Goal: Task Accomplishment & Management: Complete application form

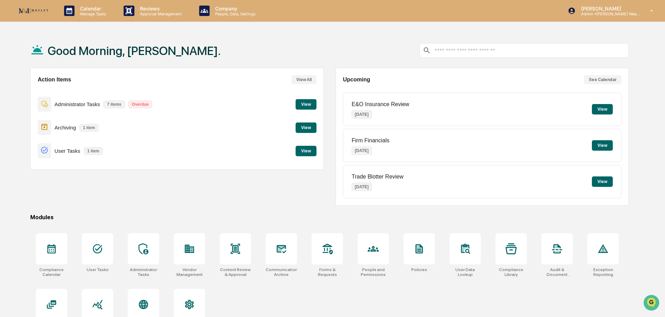
click at [310, 106] on button "View" at bounding box center [306, 104] width 21 height 10
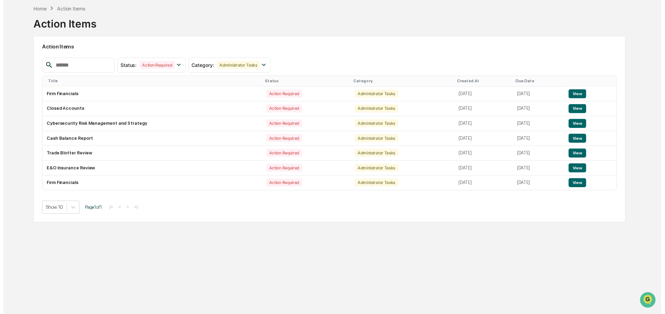
scroll to position [33, 0]
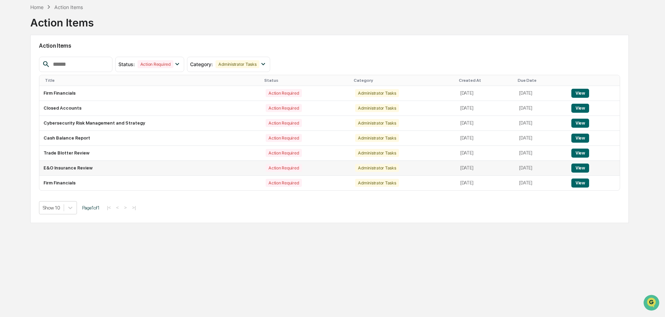
click at [587, 169] on button "View" at bounding box center [581, 168] width 18 height 9
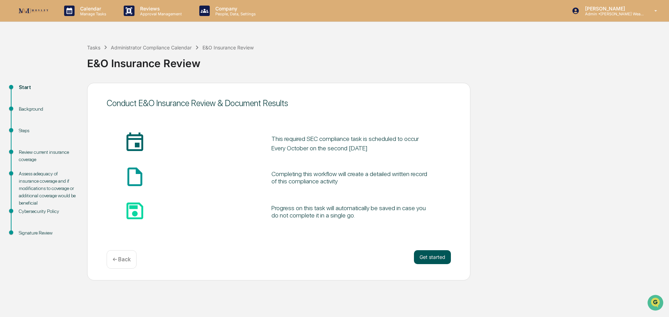
click at [437, 256] on button "Get started" at bounding box center [432, 257] width 37 height 14
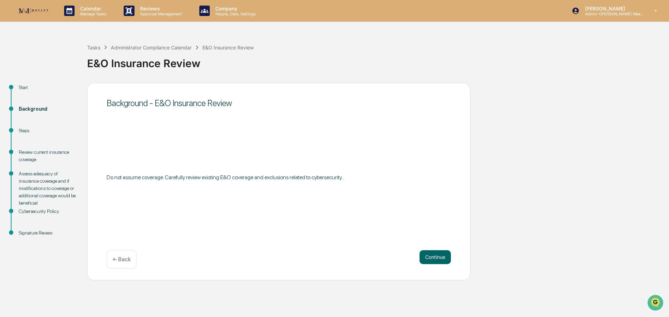
click at [437, 256] on button "Continue" at bounding box center [434, 257] width 31 height 14
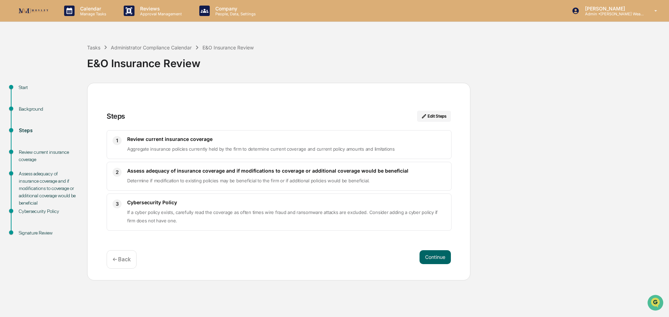
click at [437, 256] on button "Continue" at bounding box center [434, 257] width 31 height 14
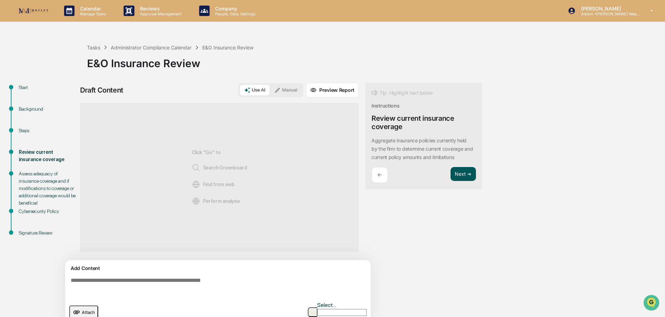
click at [466, 173] on button "Next ➔" at bounding box center [463, 174] width 25 height 14
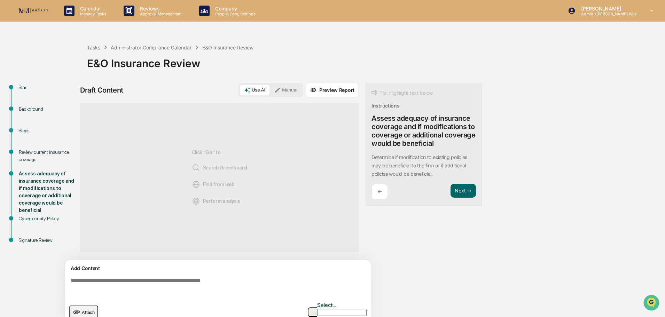
click at [379, 193] on p "←" at bounding box center [380, 191] width 5 height 7
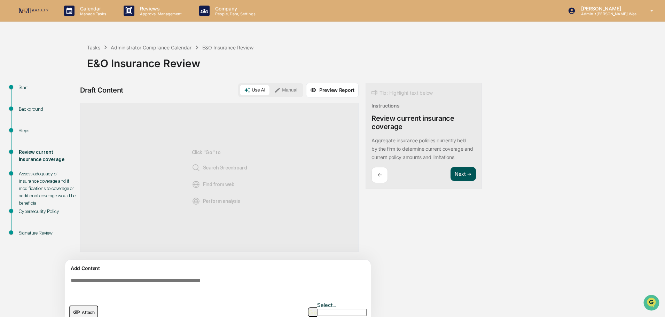
click at [456, 175] on button "Next ➔" at bounding box center [463, 174] width 25 height 14
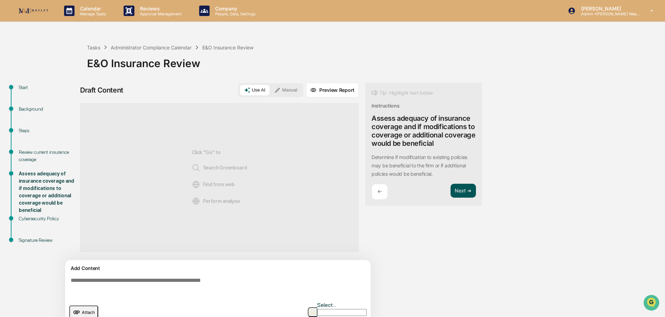
click at [465, 191] on button "Next ➔" at bounding box center [463, 191] width 25 height 14
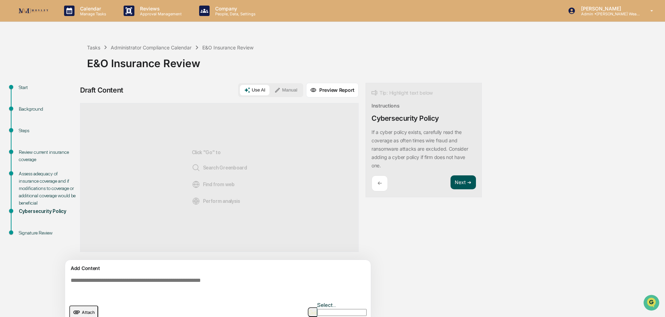
click at [461, 180] on button "Next ➔" at bounding box center [463, 183] width 25 height 14
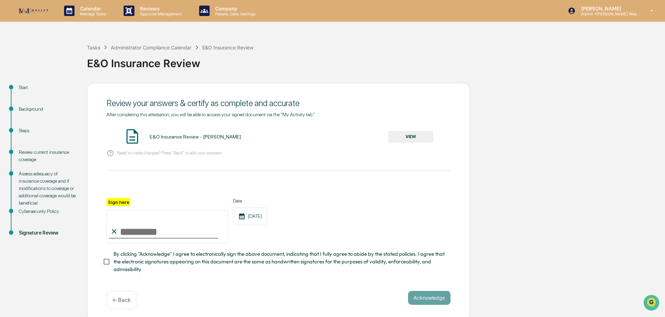
click at [199, 233] on input "Sign here" at bounding box center [168, 226] width 122 height 33
type input "**********"
click at [424, 300] on button "Acknowledge" at bounding box center [429, 298] width 42 height 14
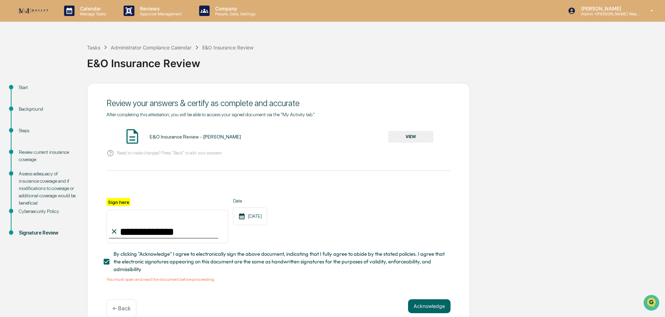
click at [401, 133] on button "VIEW" at bounding box center [410, 137] width 45 height 12
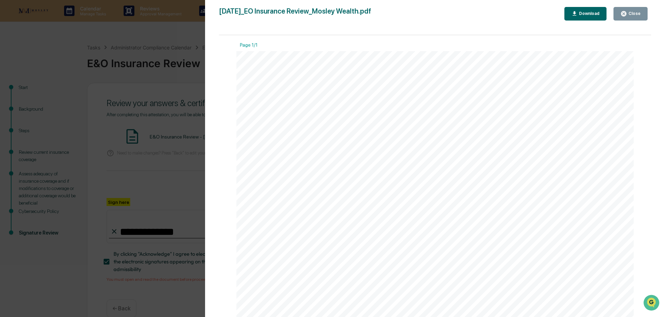
click at [640, 9] on button "Close" at bounding box center [631, 14] width 34 height 14
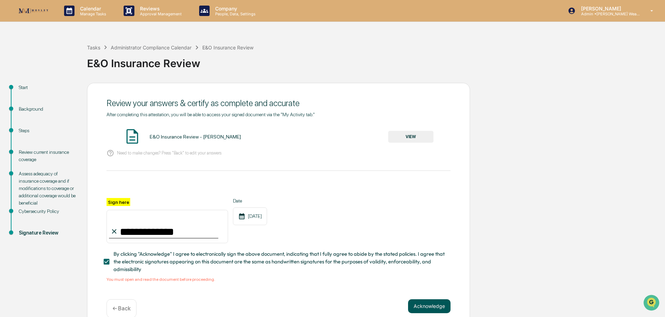
click at [428, 308] on button "Acknowledge" at bounding box center [429, 307] width 42 height 14
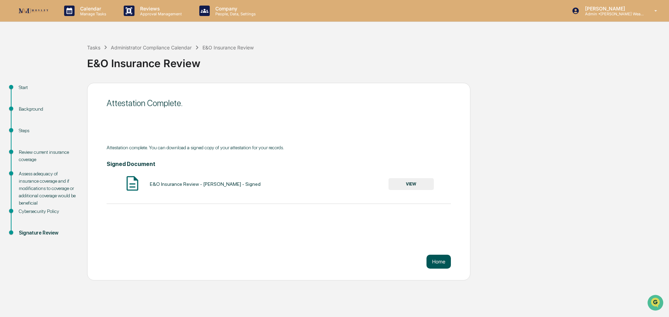
click at [440, 261] on button "Home" at bounding box center [438, 262] width 24 height 14
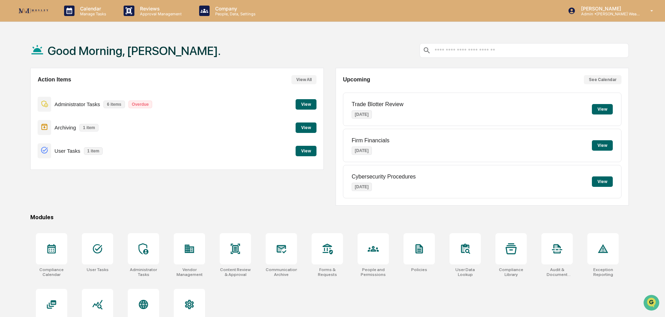
click at [305, 102] on button "View" at bounding box center [306, 104] width 21 height 10
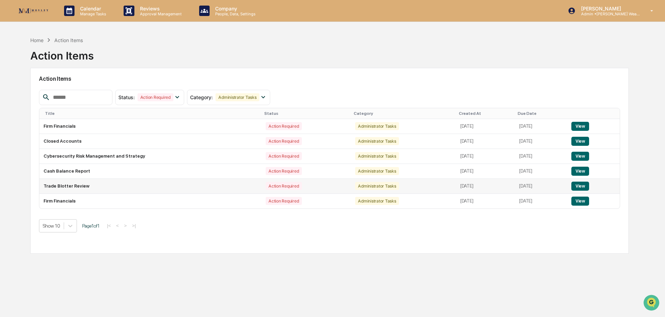
click at [582, 185] on button "View" at bounding box center [581, 186] width 18 height 9
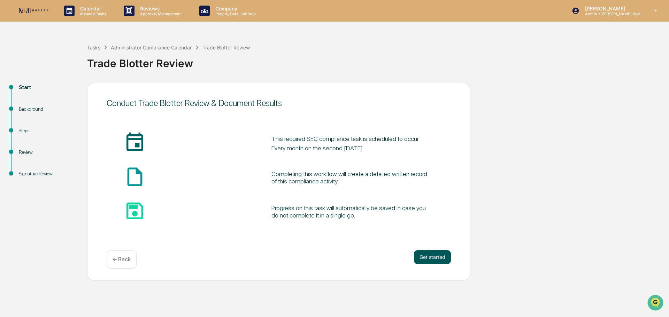
click at [432, 254] on button "Get started" at bounding box center [432, 257] width 37 height 14
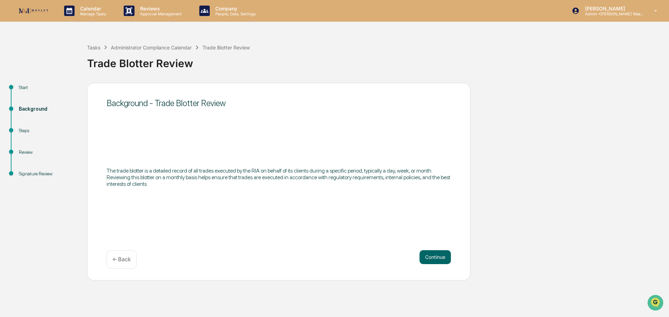
click at [432, 254] on button "Continue" at bounding box center [434, 257] width 31 height 14
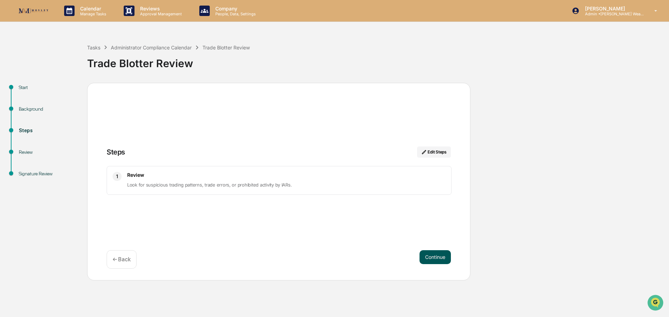
click at [432, 254] on button "Continue" at bounding box center [434, 257] width 31 height 14
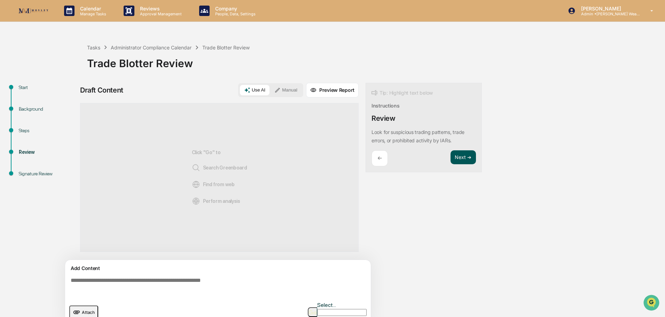
click at [459, 151] on button "Next ➔" at bounding box center [463, 157] width 25 height 14
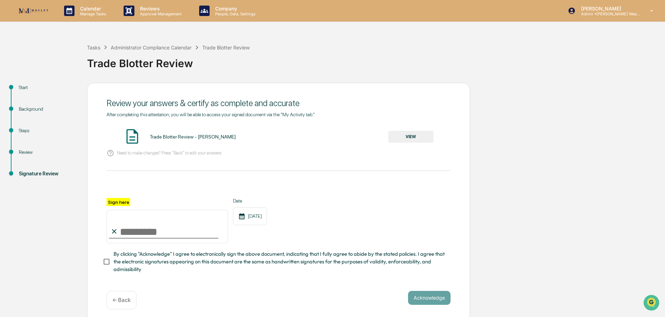
click at [175, 231] on input "Sign here" at bounding box center [168, 226] width 122 height 33
type input "**********"
click at [403, 138] on button "VIEW" at bounding box center [410, 137] width 45 height 12
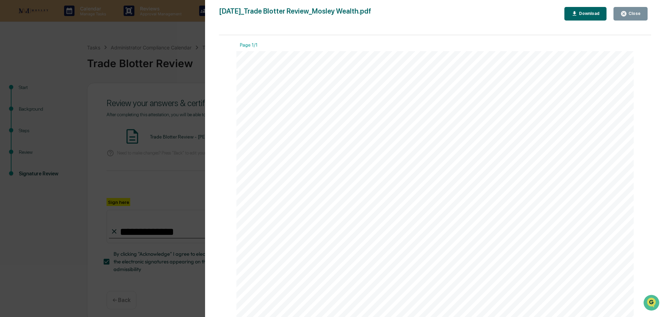
click at [630, 7] on button "Close" at bounding box center [631, 14] width 34 height 14
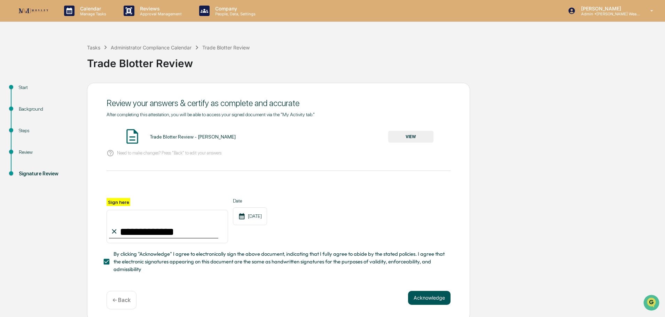
click at [422, 300] on button "Acknowledge" at bounding box center [429, 298] width 42 height 14
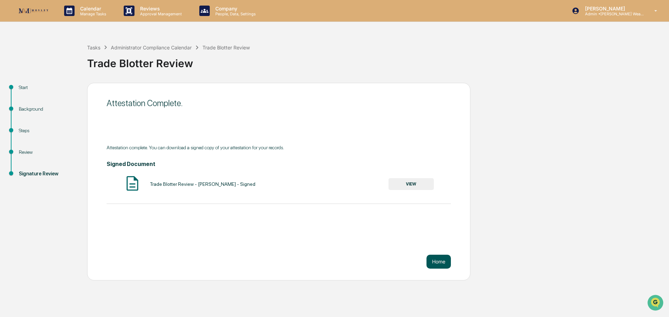
click at [442, 261] on button "Home" at bounding box center [438, 262] width 24 height 14
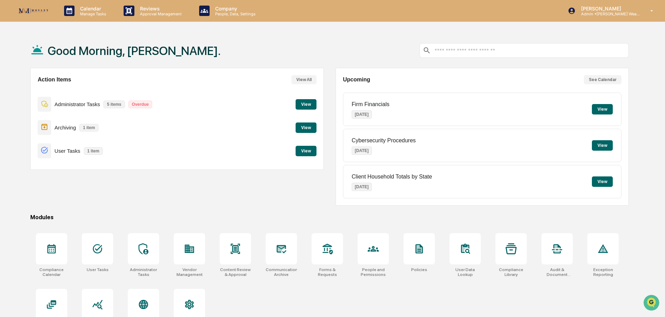
click at [302, 124] on button "View" at bounding box center [306, 128] width 21 height 10
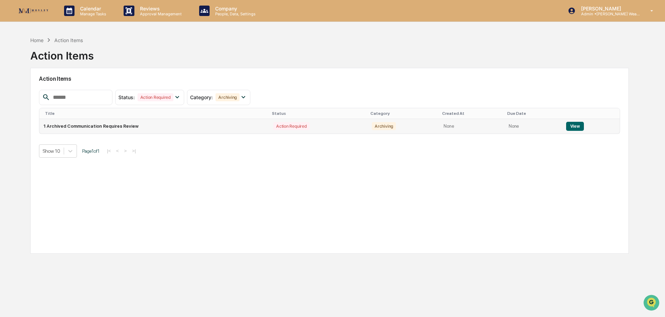
click at [575, 126] on button "View" at bounding box center [575, 126] width 18 height 9
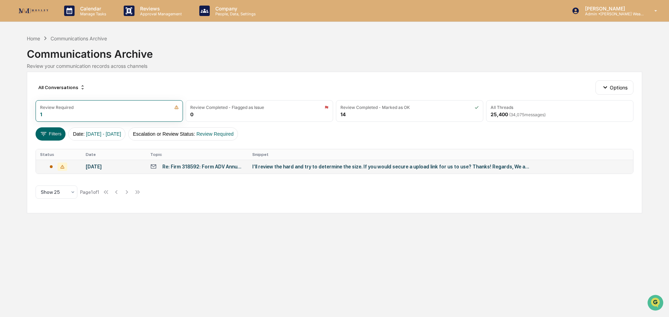
click at [219, 167] on div "Re: Firm 318592: Form ADV Annual Updating Amendment Required" at bounding box center [203, 167] width 82 height 6
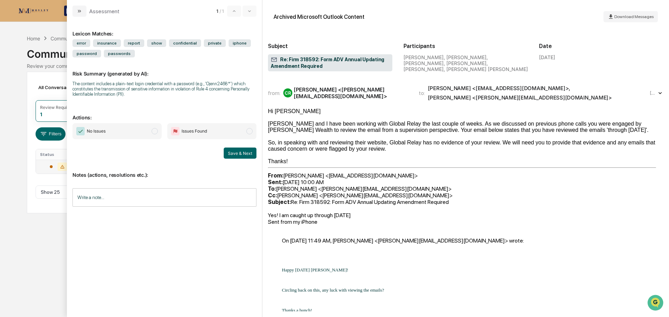
click at [124, 136] on span "No Issues" at bounding box center [116, 131] width 89 height 16
click at [241, 151] on button "Save & Next" at bounding box center [240, 153] width 33 height 11
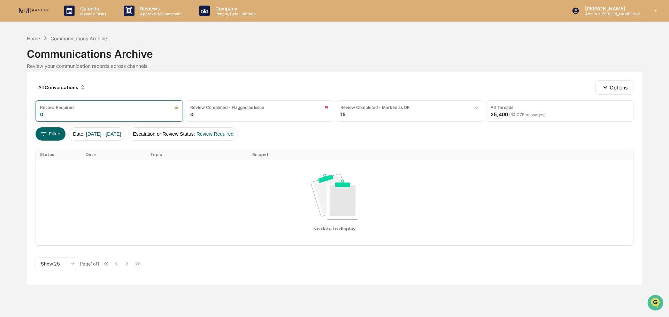
click at [32, 39] on div "Home" at bounding box center [33, 39] width 13 height 6
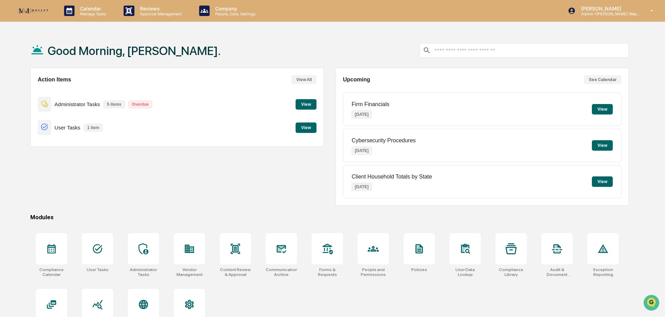
click at [308, 127] on button "View" at bounding box center [306, 128] width 21 height 10
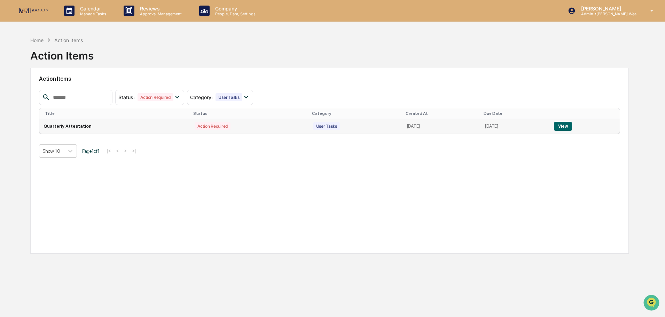
click at [571, 126] on button "View" at bounding box center [563, 126] width 18 height 9
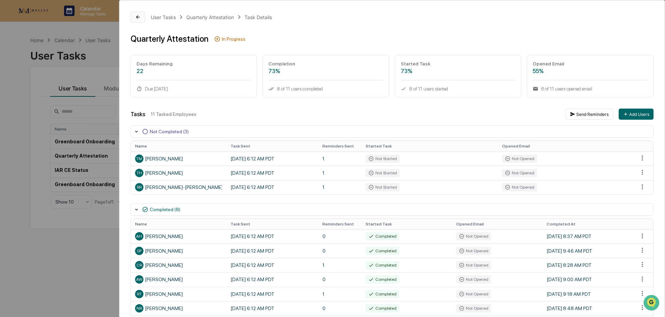
click at [138, 17] on icon at bounding box center [138, 17] width 6 height 6
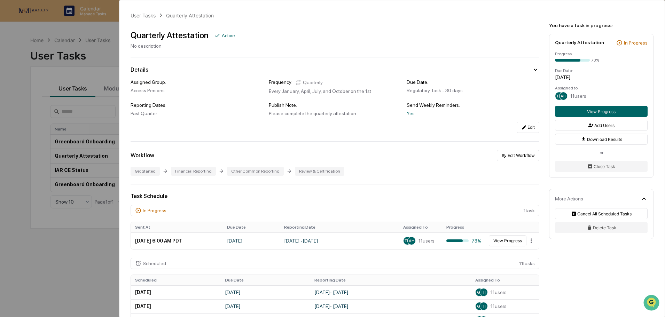
click at [101, 32] on div "User Tasks Quarterly Attestation Quarterly Attestation Active No description De…" at bounding box center [332, 158] width 665 height 317
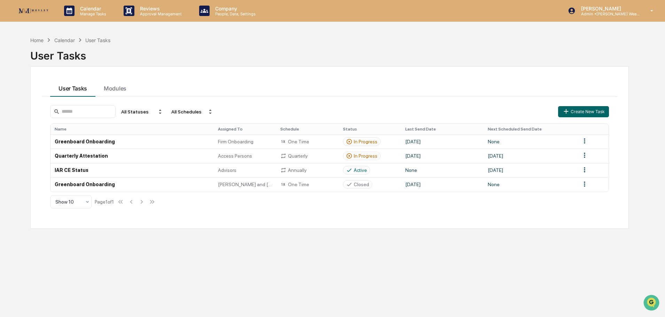
click at [69, 42] on div "Calendar" at bounding box center [64, 40] width 21 height 6
click at [69, 40] on div "Calendar" at bounding box center [64, 40] width 21 height 6
click at [37, 40] on div "Home" at bounding box center [36, 40] width 13 height 6
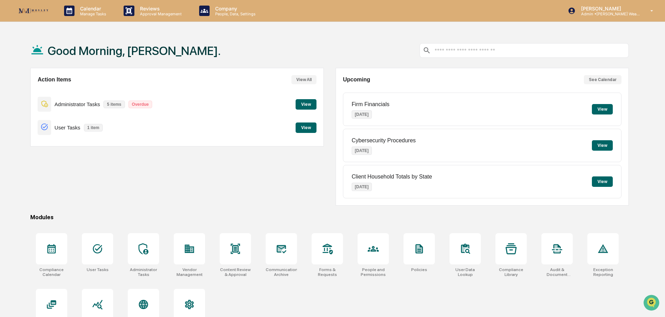
click at [307, 100] on button "View" at bounding box center [306, 104] width 21 height 10
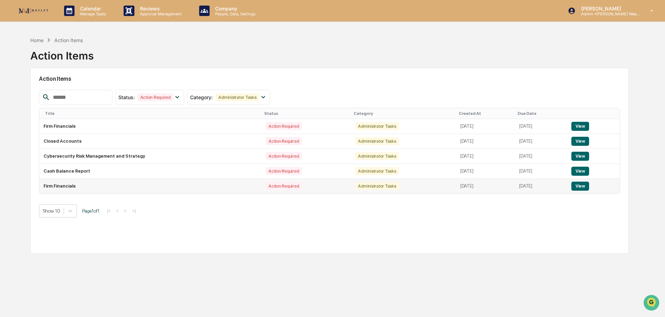
click at [584, 184] on button "View" at bounding box center [581, 186] width 18 height 9
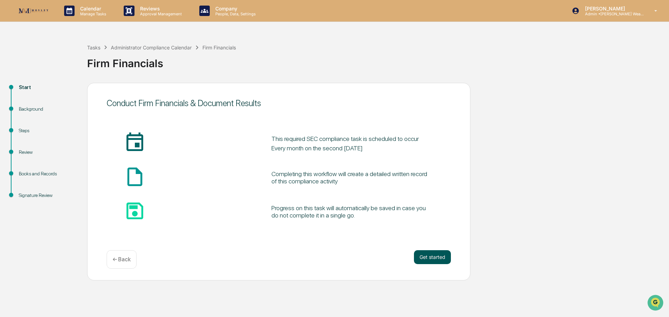
click at [435, 255] on button "Get started" at bounding box center [432, 257] width 37 height 14
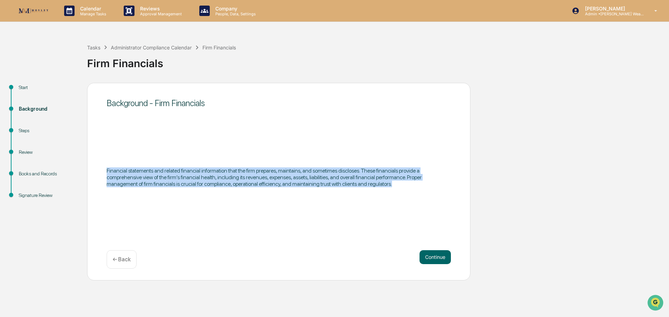
drag, startPoint x: 107, startPoint y: 171, endPoint x: 408, endPoint y: 186, distance: 301.7
click at [408, 186] on p "Financial statements and related financial information that the firm prepares, …" at bounding box center [279, 178] width 344 height 20
copy p "Financial statements and related financial information that the firm prepares, …"
click at [541, 183] on div "Start Background Steps Review Books and Records Signature Review Background - F…" at bounding box center [334, 182] width 662 height 198
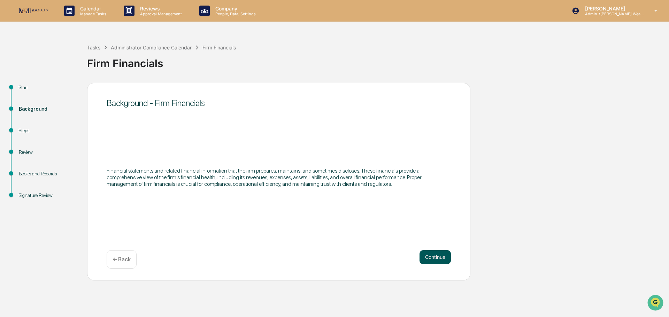
click at [436, 255] on button "Continue" at bounding box center [434, 257] width 31 height 14
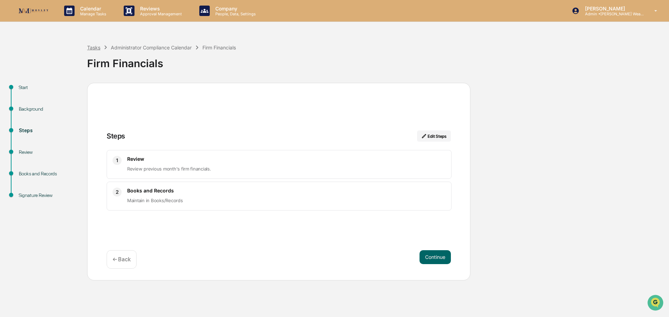
click at [96, 47] on div "Tasks" at bounding box center [93, 48] width 13 height 6
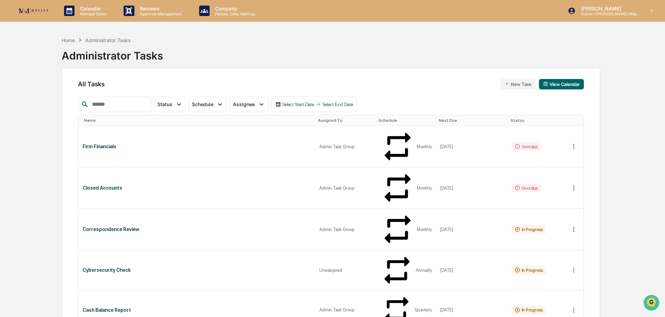
click at [262, 34] on div "Home Administrator Tasks Administrator Tasks" at bounding box center [331, 50] width 539 height 35
click at [532, 225] on div "In Progress" at bounding box center [529, 229] width 34 height 8
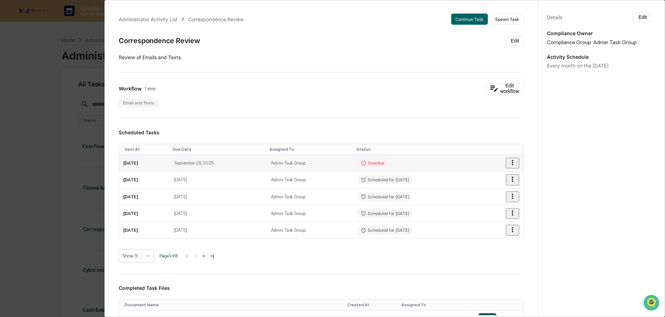
click at [380, 162] on div "Overdue" at bounding box center [372, 163] width 29 height 8
click at [509, 164] on icon "button" at bounding box center [513, 163] width 8 height 8
click at [457, 160] on div at bounding box center [334, 158] width 669 height 317
click at [224, 164] on td "September 28, 2025" at bounding box center [218, 163] width 97 height 17
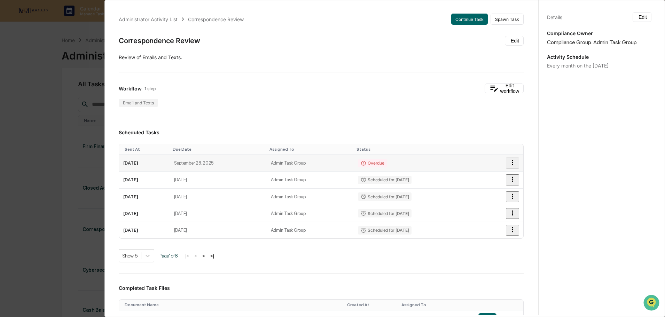
click at [378, 164] on div "Overdue" at bounding box center [372, 163] width 29 height 8
click at [138, 165] on td "[DATE]" at bounding box center [144, 163] width 51 height 17
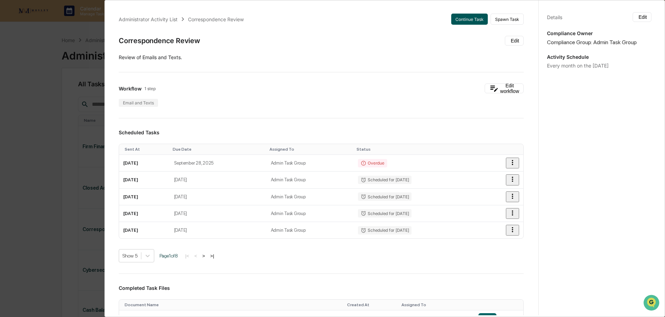
click at [461, 17] on button "Continue Task" at bounding box center [469, 19] width 37 height 11
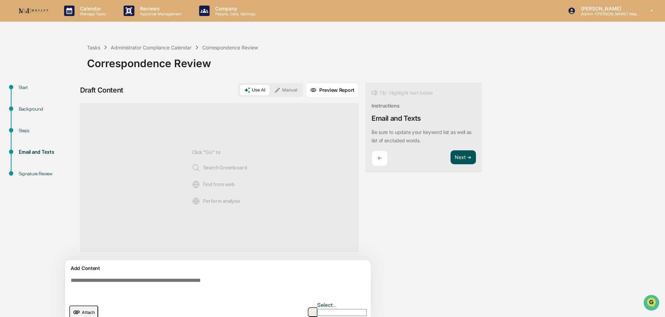
click at [462, 156] on button "Next ➔" at bounding box center [463, 157] width 25 height 14
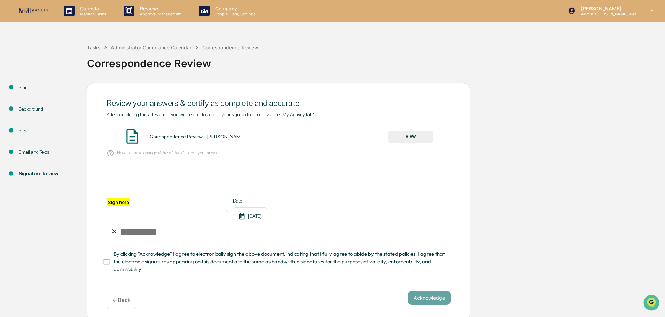
click at [170, 232] on input "Sign here" at bounding box center [168, 226] width 122 height 33
type input "**********"
click at [423, 303] on button "Acknowledge" at bounding box center [429, 298] width 42 height 14
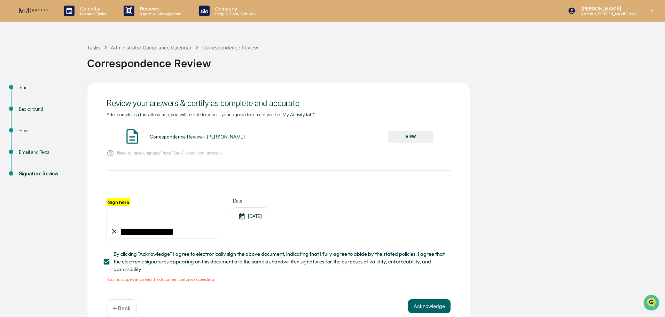
click at [417, 136] on button "VIEW" at bounding box center [410, 137] width 45 height 12
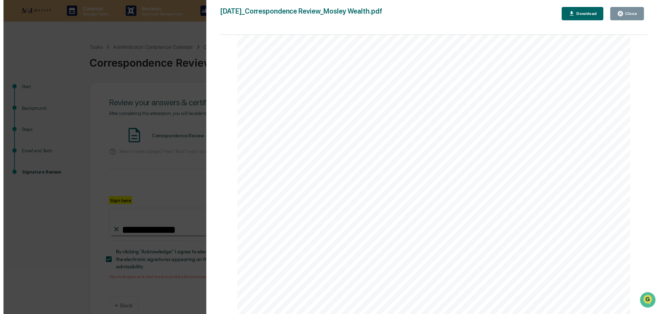
scroll to position [15, 0]
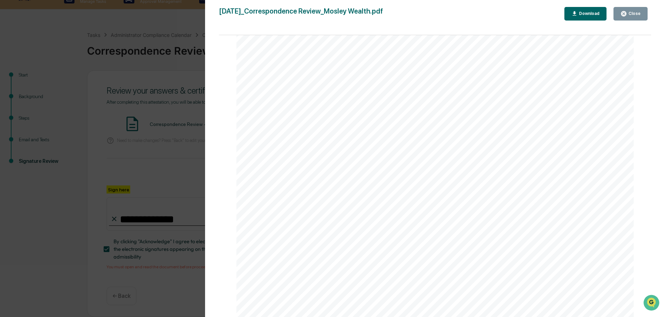
click at [632, 15] on div "Close" at bounding box center [634, 13] width 14 height 5
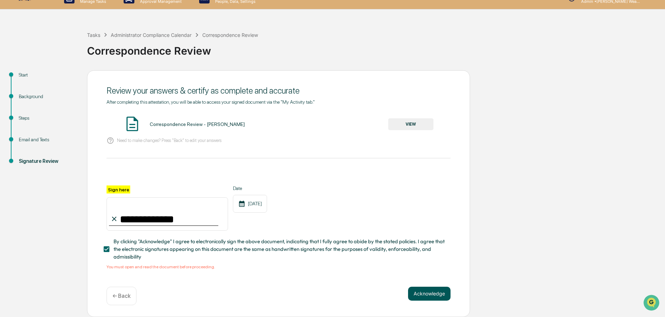
click at [421, 293] on button "Acknowledge" at bounding box center [429, 294] width 42 height 14
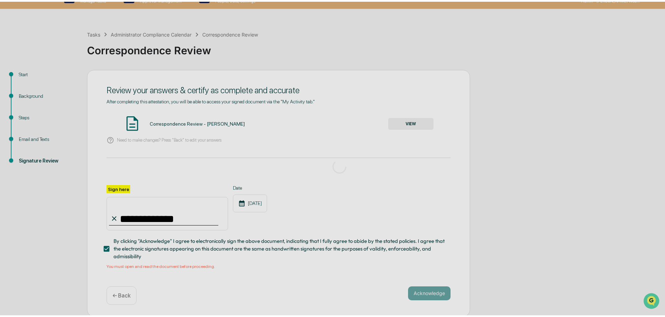
scroll to position [0, 0]
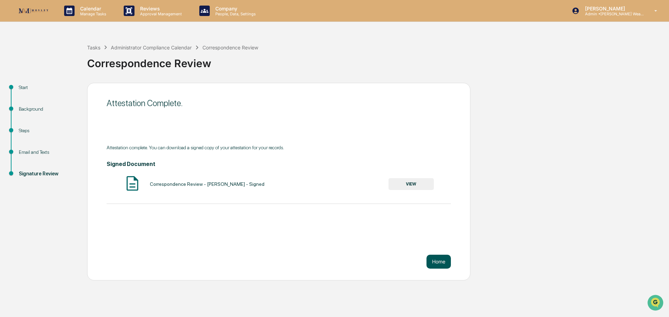
click at [438, 263] on button "Home" at bounding box center [438, 262] width 24 height 14
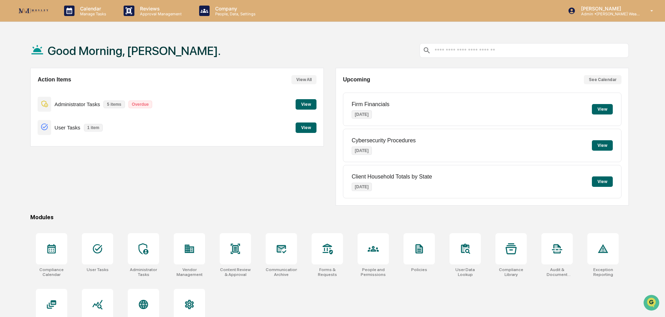
click at [307, 129] on button "View" at bounding box center [306, 128] width 21 height 10
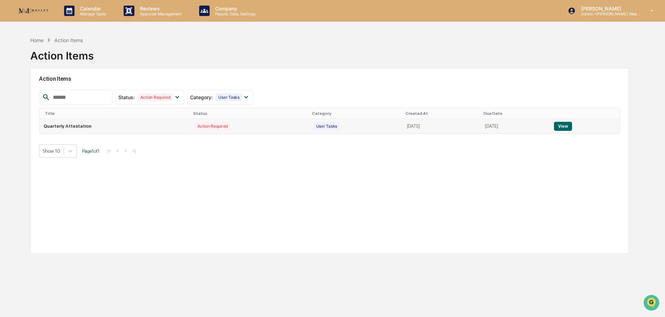
click at [567, 124] on button "View" at bounding box center [563, 126] width 18 height 9
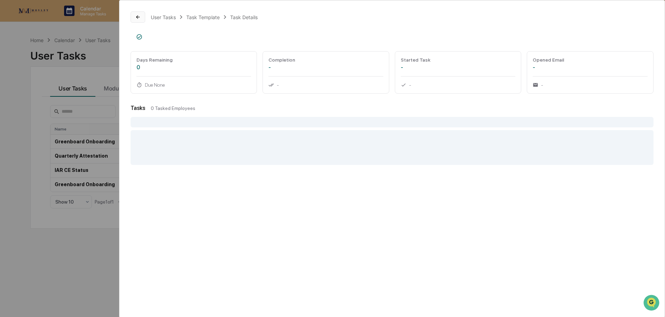
click at [139, 16] on icon at bounding box center [138, 17] width 6 height 6
